Goal: Navigation & Orientation: Find specific page/section

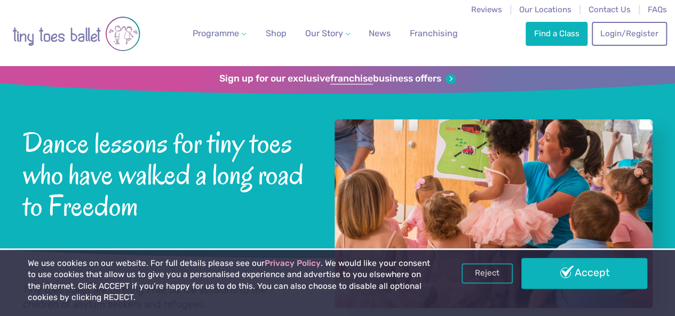
click at [477, 270] on link "Reject" at bounding box center [486, 274] width 51 height 20
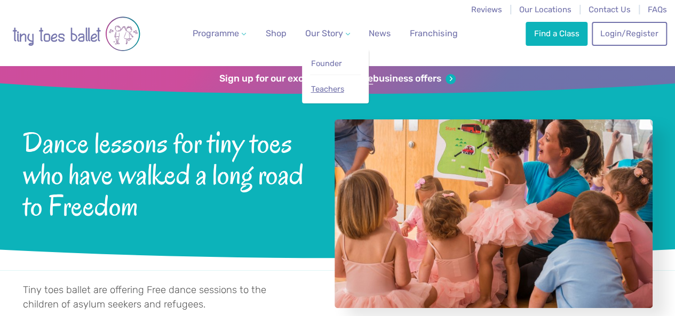
click at [327, 99] on link "Teachers" at bounding box center [335, 89] width 51 height 20
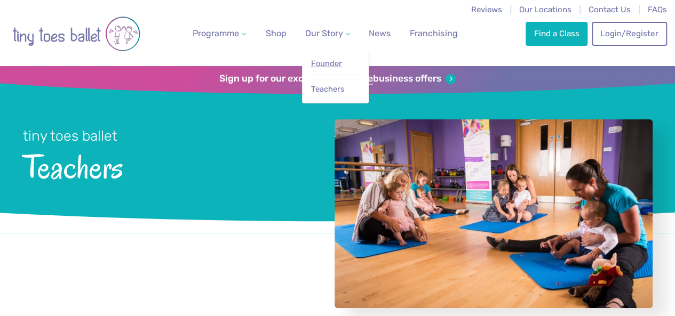
click at [320, 63] on span "Founder" at bounding box center [326, 64] width 31 height 10
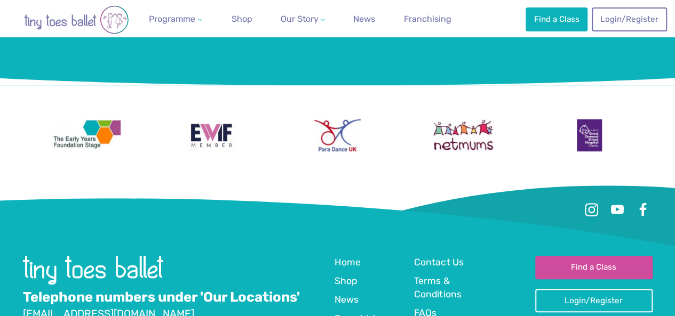
scroll to position [2276, 0]
